Goal: Find specific page/section: Find specific page/section

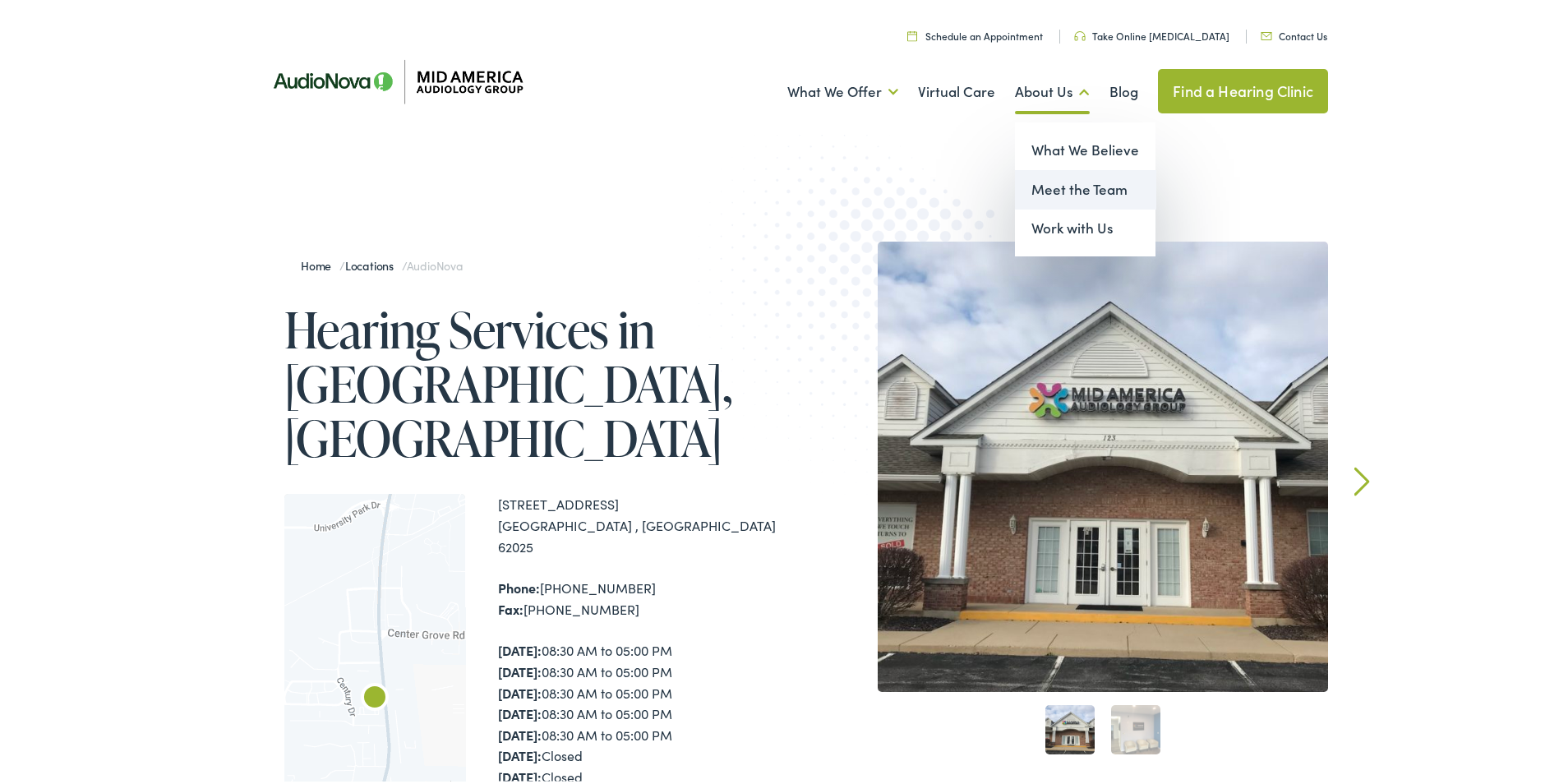
click at [1090, 175] on link "Meet the Team" at bounding box center [1086, 187] width 141 height 39
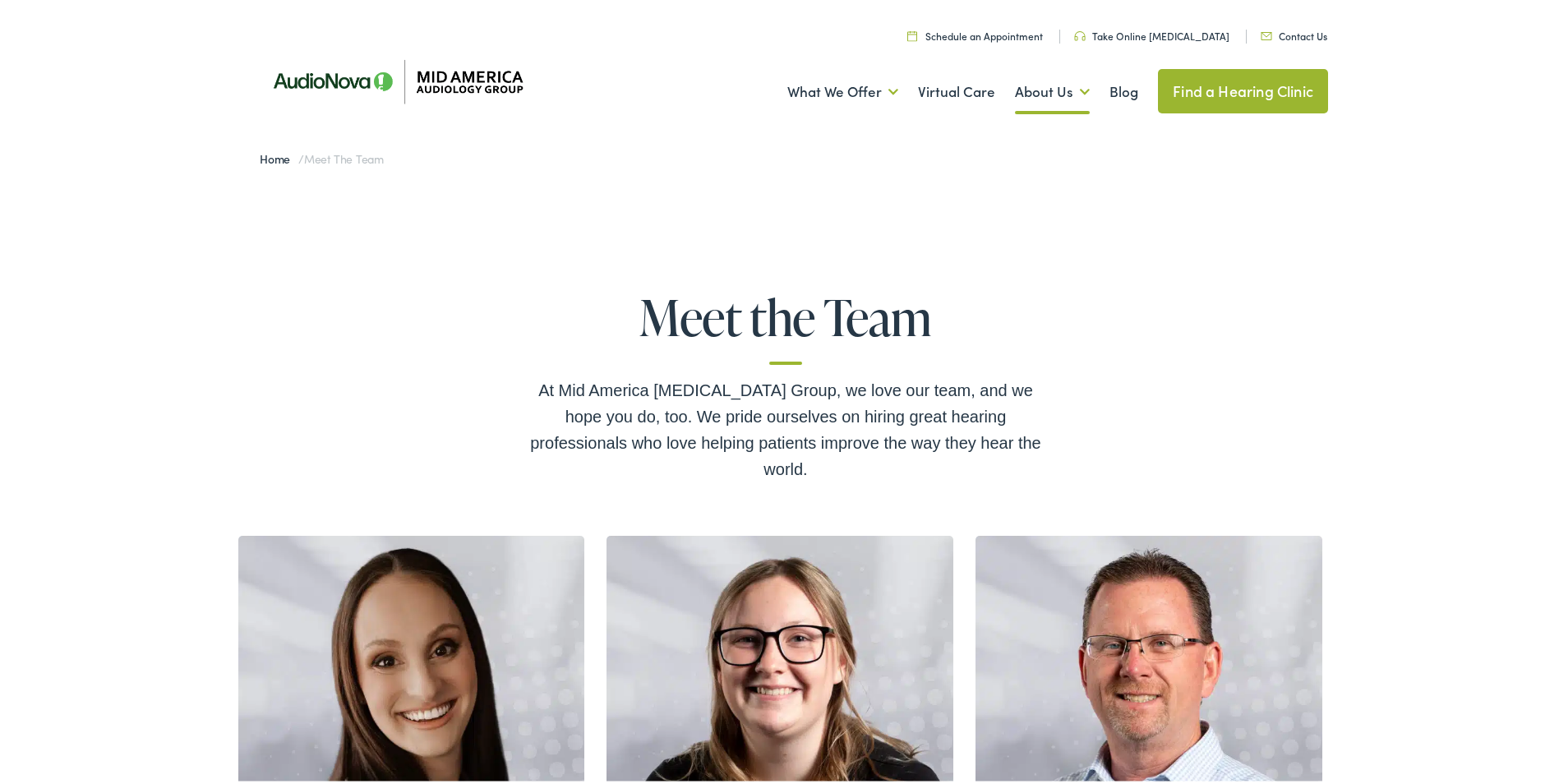
drag, startPoint x: 1469, startPoint y: 102, endPoint x: 1571, endPoint y: 191, distance: 135.4
click at [974, 29] on link "Schedule an Appointment" at bounding box center [975, 32] width 136 height 14
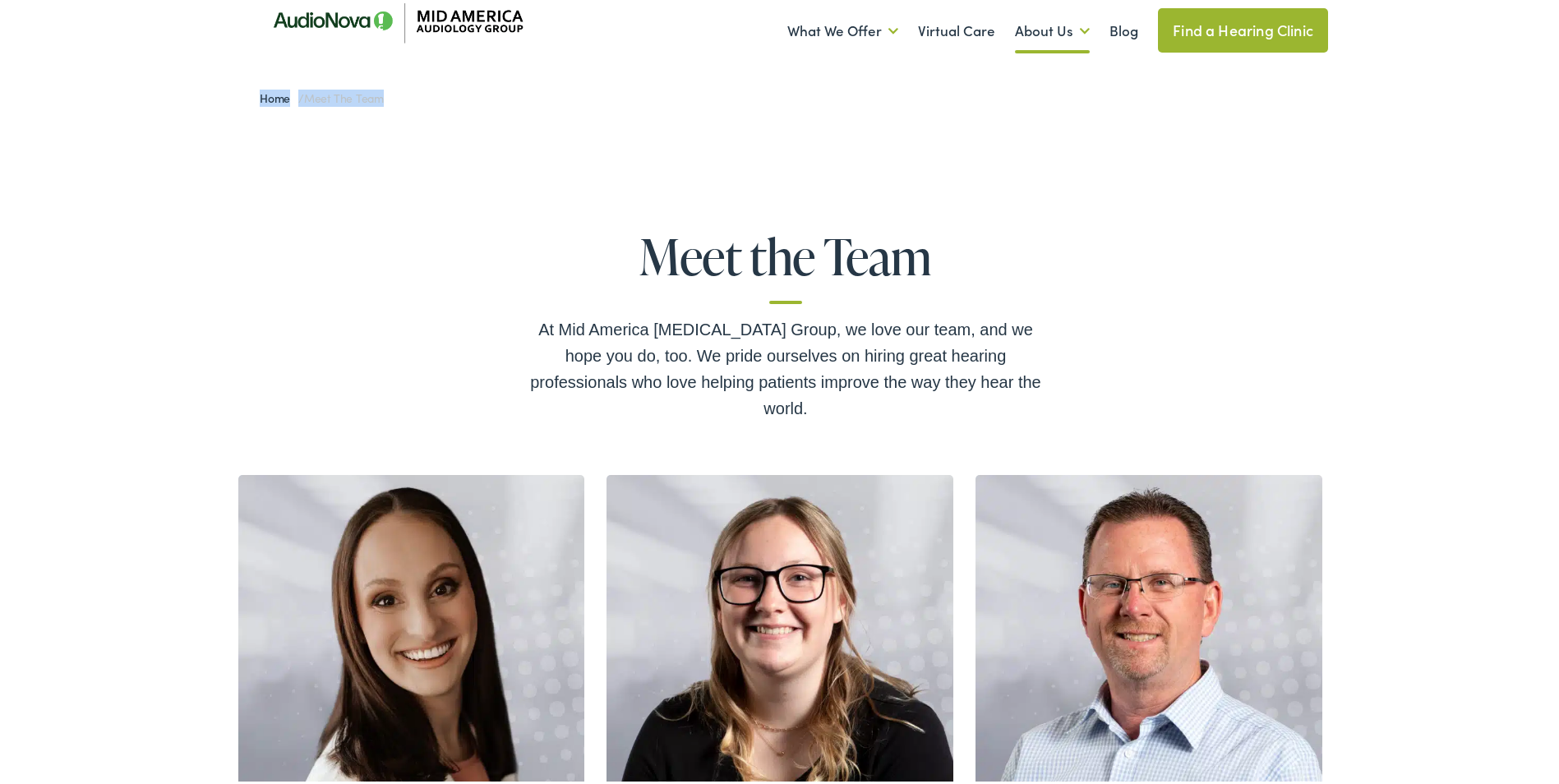
scroll to position [596, 0]
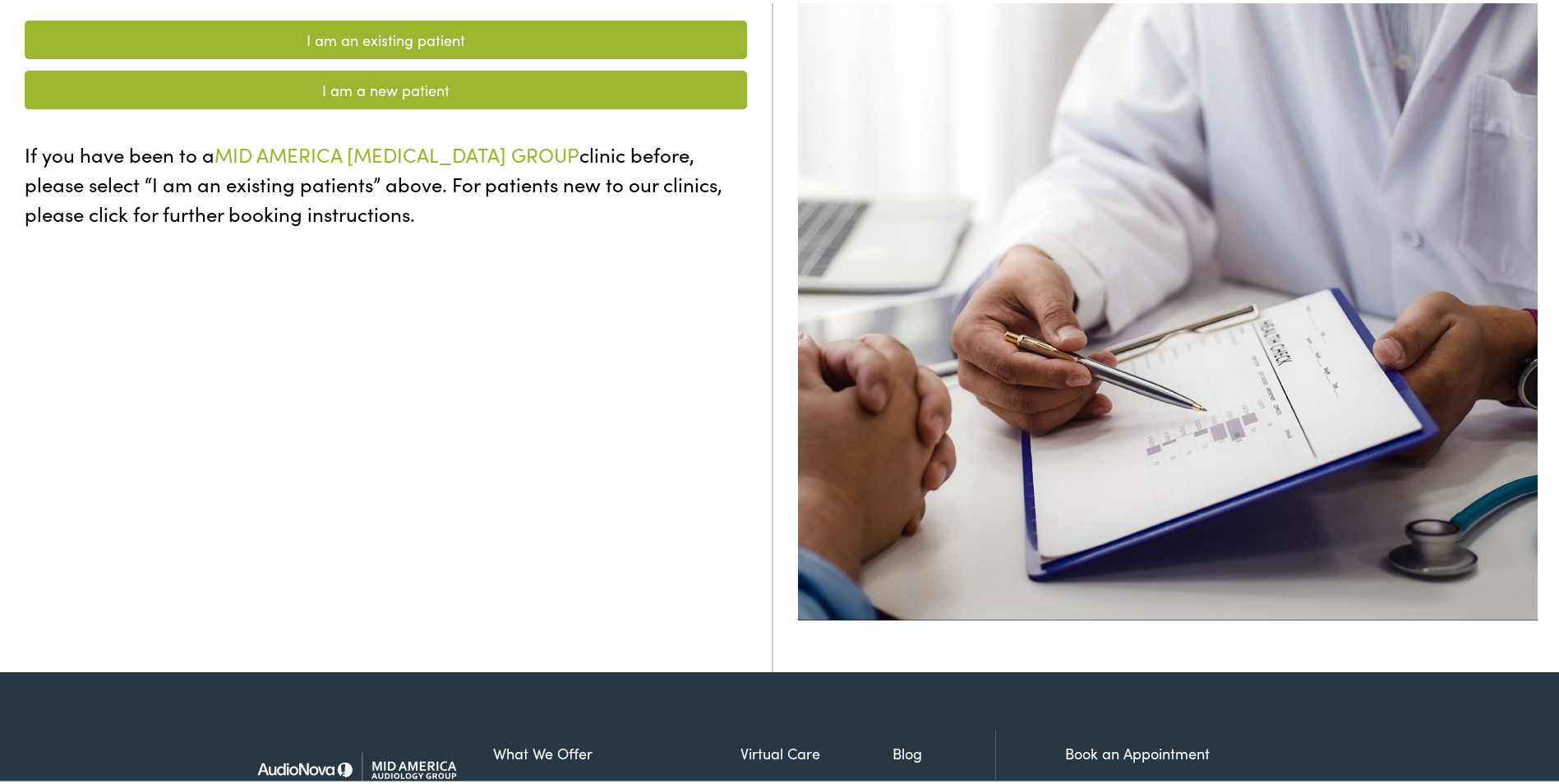
scroll to position [643, 0]
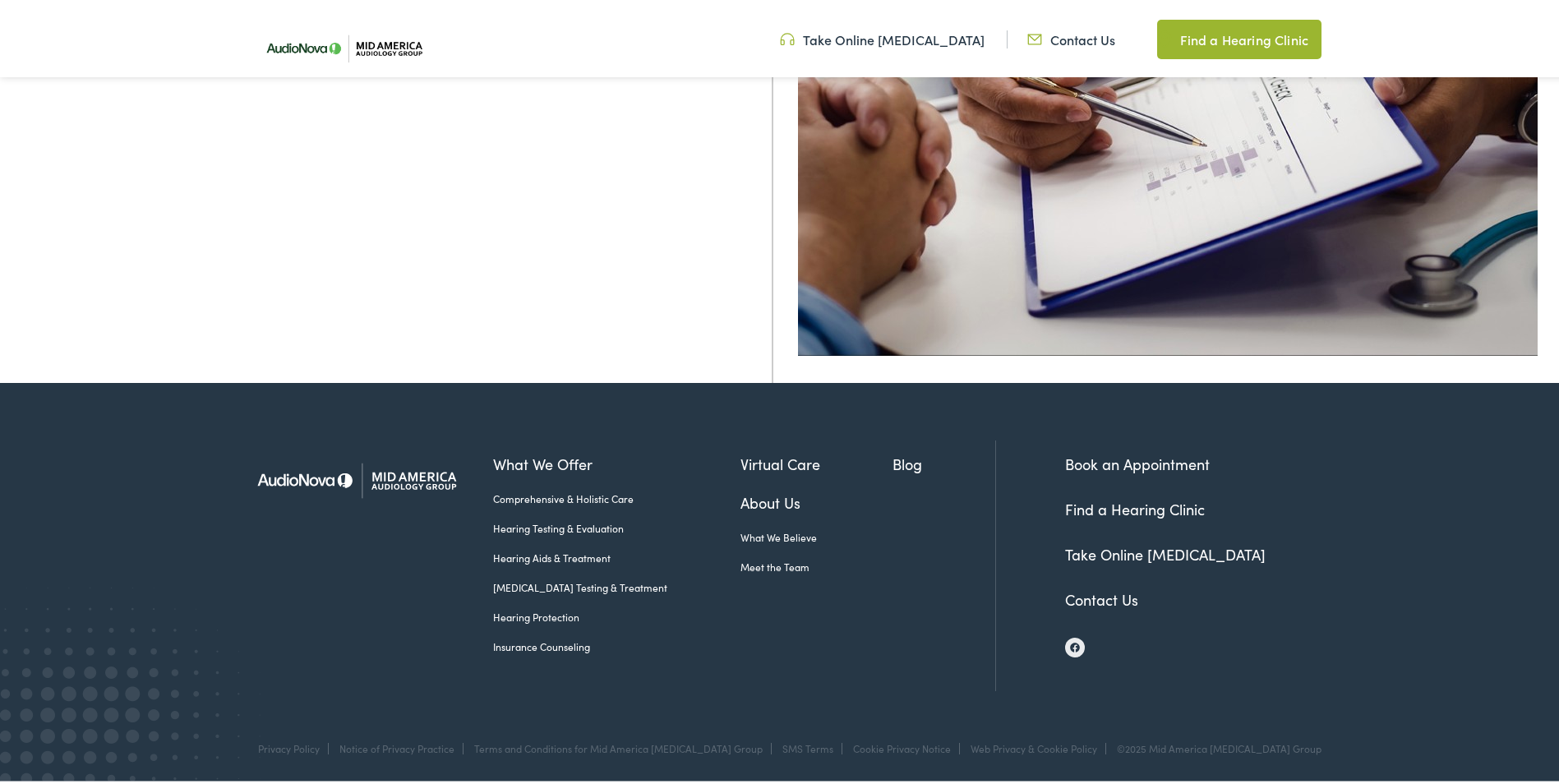
click at [765, 562] on link "Meet the Team" at bounding box center [817, 563] width 153 height 15
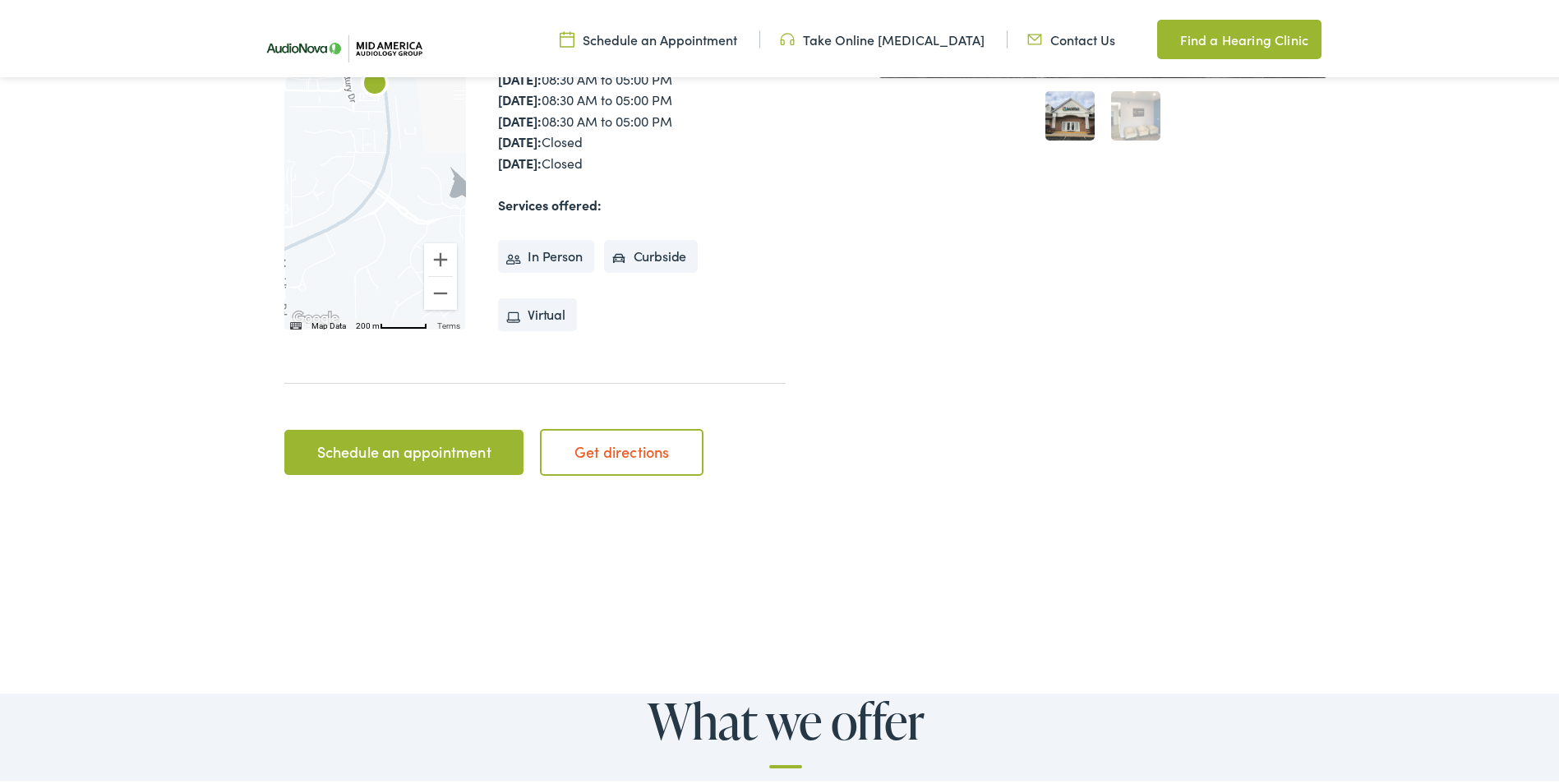
scroll to position [685, 0]
